Goal: Task Accomplishment & Management: Use online tool/utility

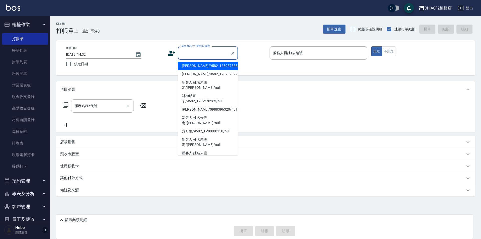
click at [196, 54] on input "顧客姓名/手機號碼/編號" at bounding box center [204, 53] width 48 height 9
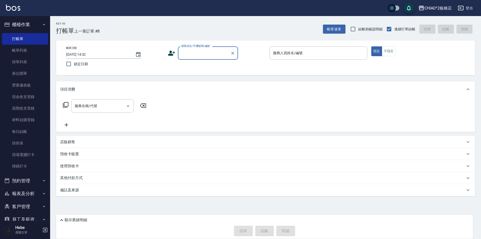
click at [196, 54] on input "顧客姓名/手機號碼/編號" at bounding box center [204, 53] width 48 height 9
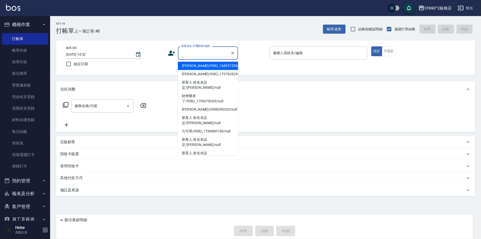
click at [196, 54] on input "顧客姓名/手機號碼/編號" at bounding box center [204, 53] width 48 height 9
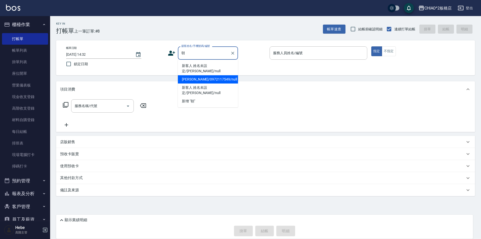
click at [198, 75] on li "[PERSON_NAME]/0972117549/null" at bounding box center [208, 79] width 60 height 8
type input "[PERSON_NAME]/0972117549/null"
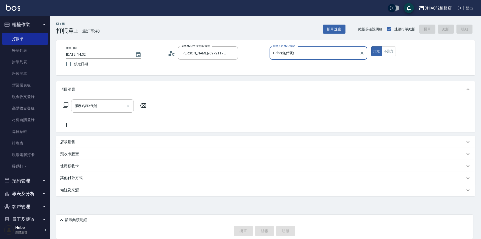
type input "Hebe(無代號)"
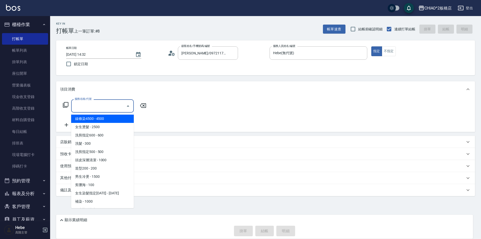
click at [88, 105] on input "服務名稱/代號" at bounding box center [98, 106] width 51 height 9
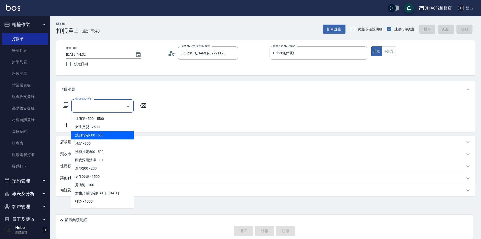
click at [102, 135] on span "洗剪指定600 - 600" at bounding box center [102, 135] width 63 height 8
type input "洗剪指定600(96678)"
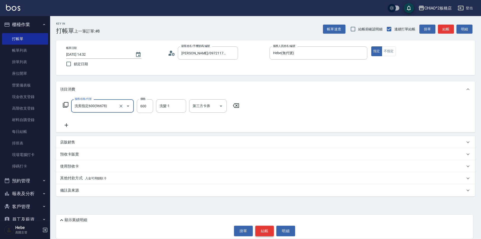
click at [266, 229] on button "結帳" at bounding box center [264, 231] width 19 height 11
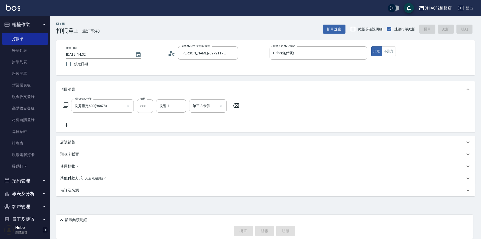
type input "[DATE] 15:14"
